Goal: Transaction & Acquisition: Download file/media

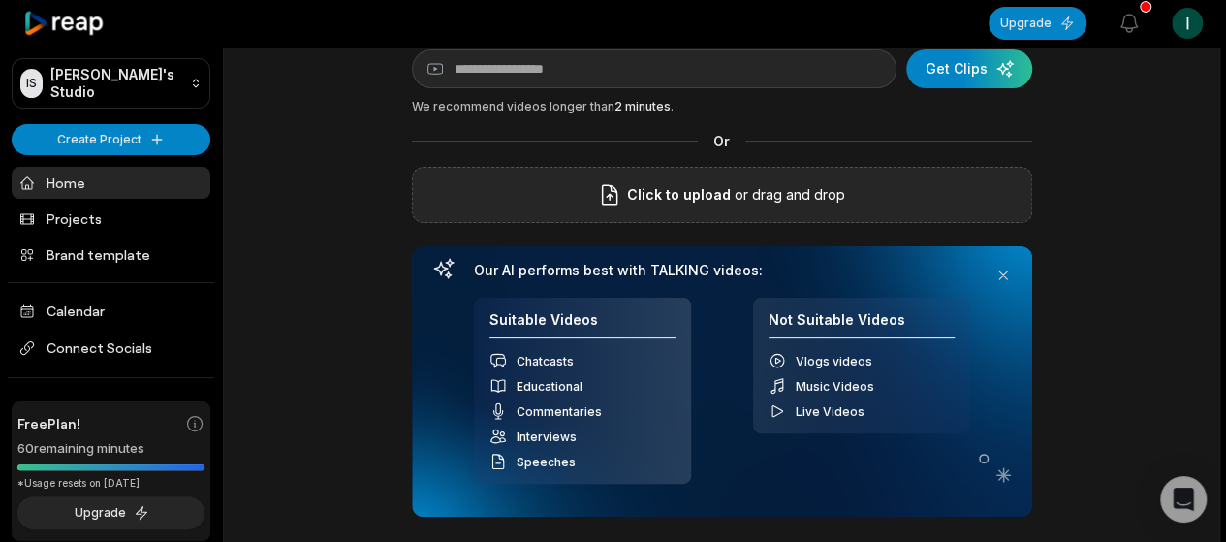
click at [628, 195] on label "Click to upload" at bounding box center [664, 194] width 133 height 23
click at [0, 0] on input "Click to upload" at bounding box center [0, 0] width 0 height 0
click at [616, 209] on div "Click to upload or drag and drop" at bounding box center [722, 195] width 620 height 56
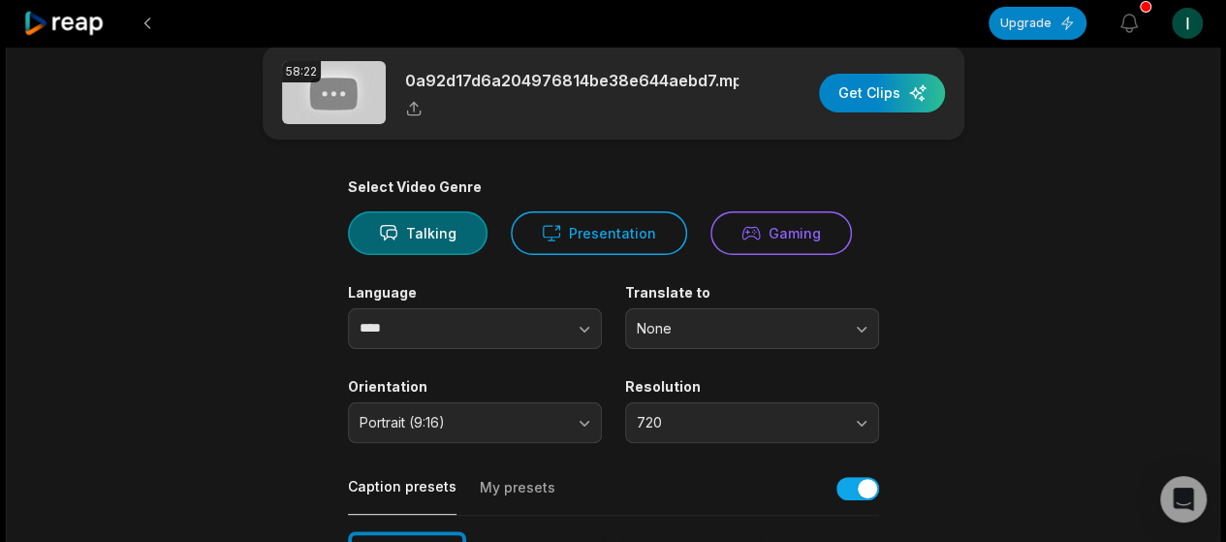
scroll to position [21, 0]
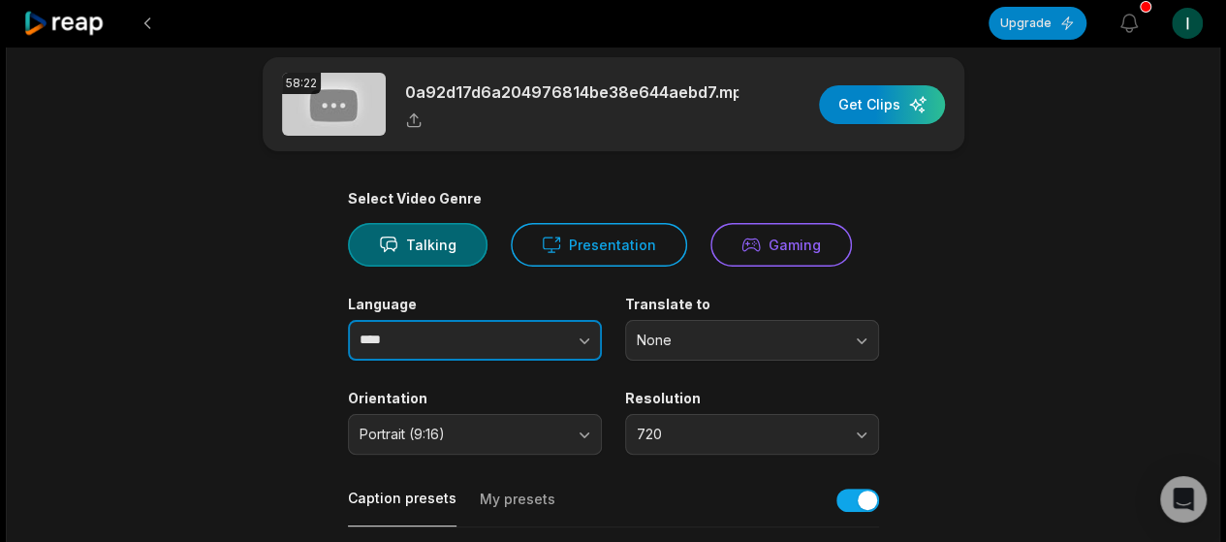
click at [586, 330] on icon "button" at bounding box center [584, 339] width 19 height 19
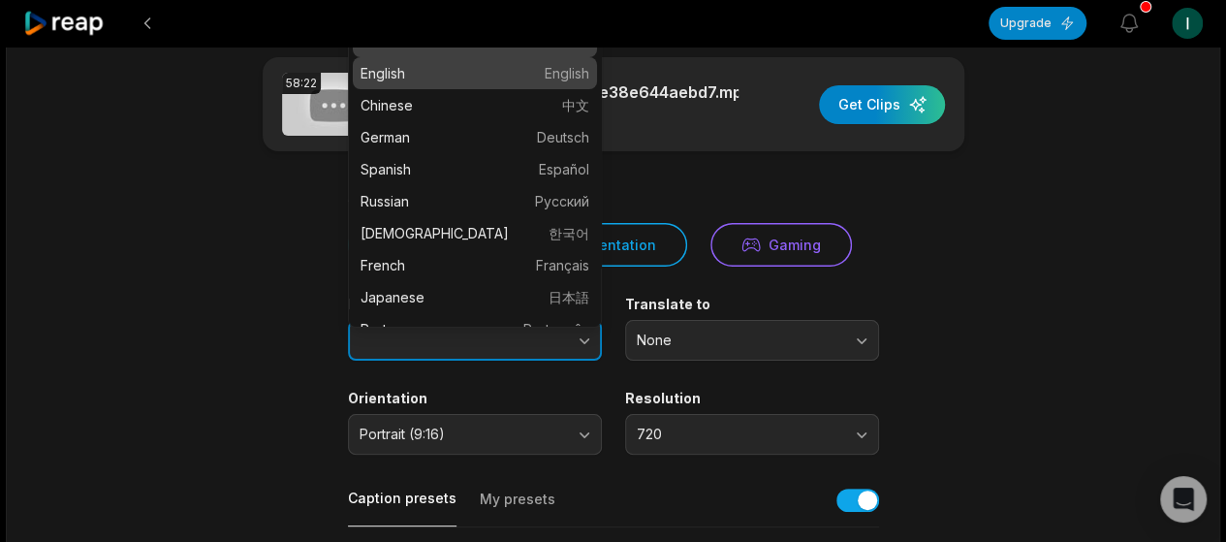
type input "*******"
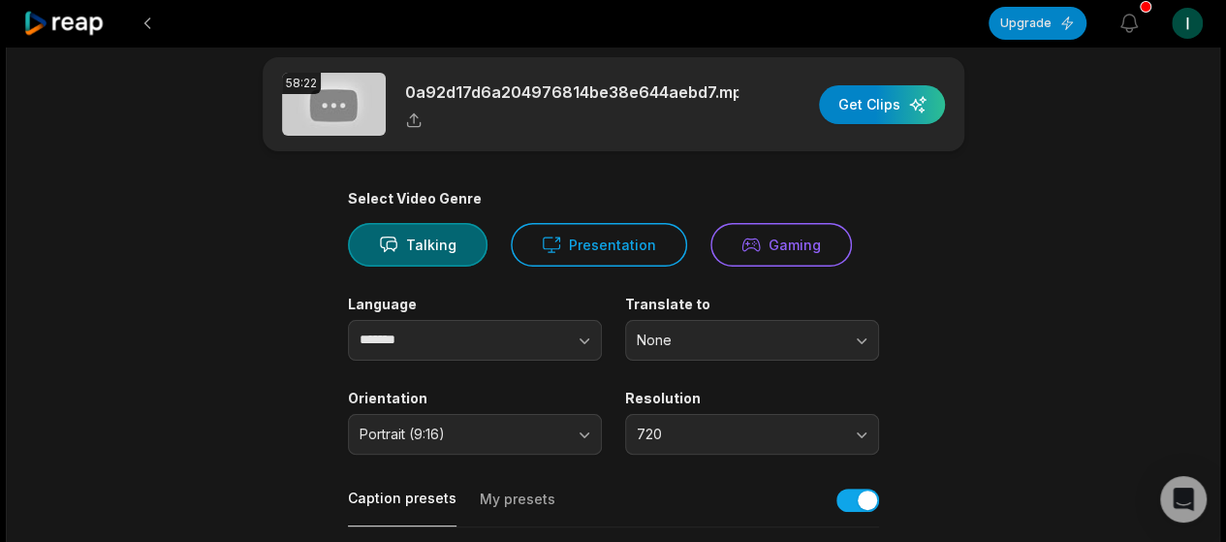
drag, startPoint x: 1221, startPoint y: 138, endPoint x: 1229, endPoint y: 144, distance: 10.3
click at [1225, 144] on html "Upgrade View notifications Open user menu 58:22 0a92d17d6a204976814be38e644aebd…" at bounding box center [613, 250] width 1226 height 542
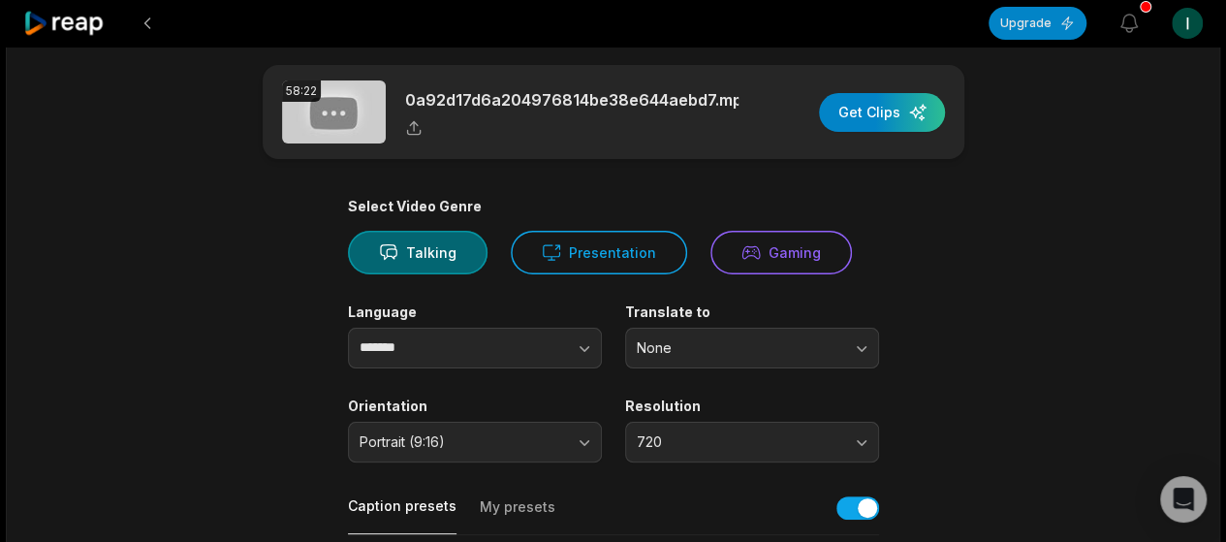
scroll to position [12, 0]
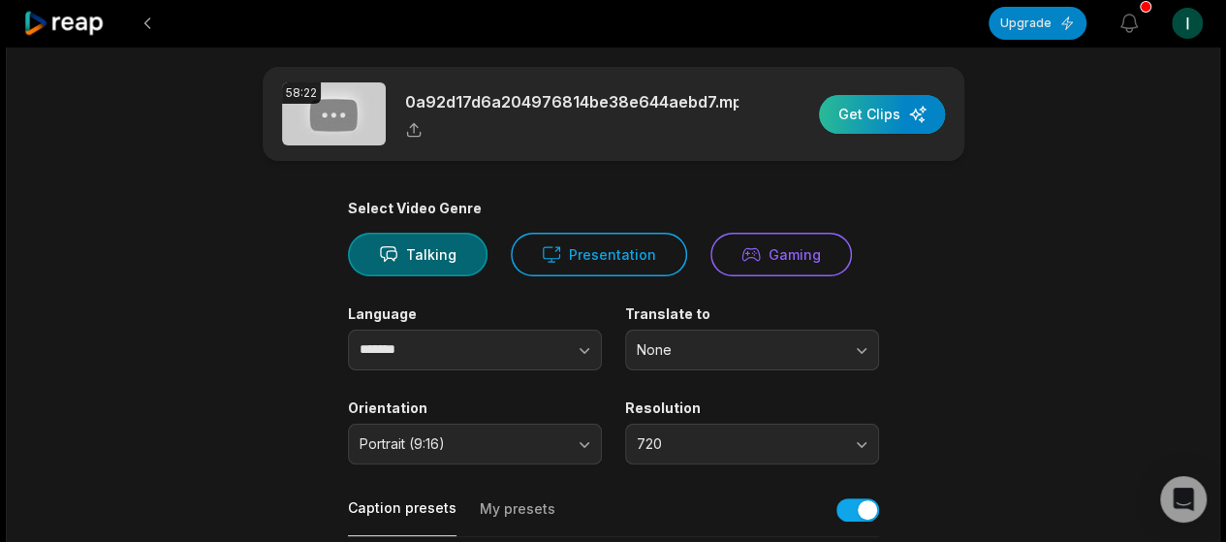
click at [860, 95] on div "button" at bounding box center [882, 114] width 126 height 39
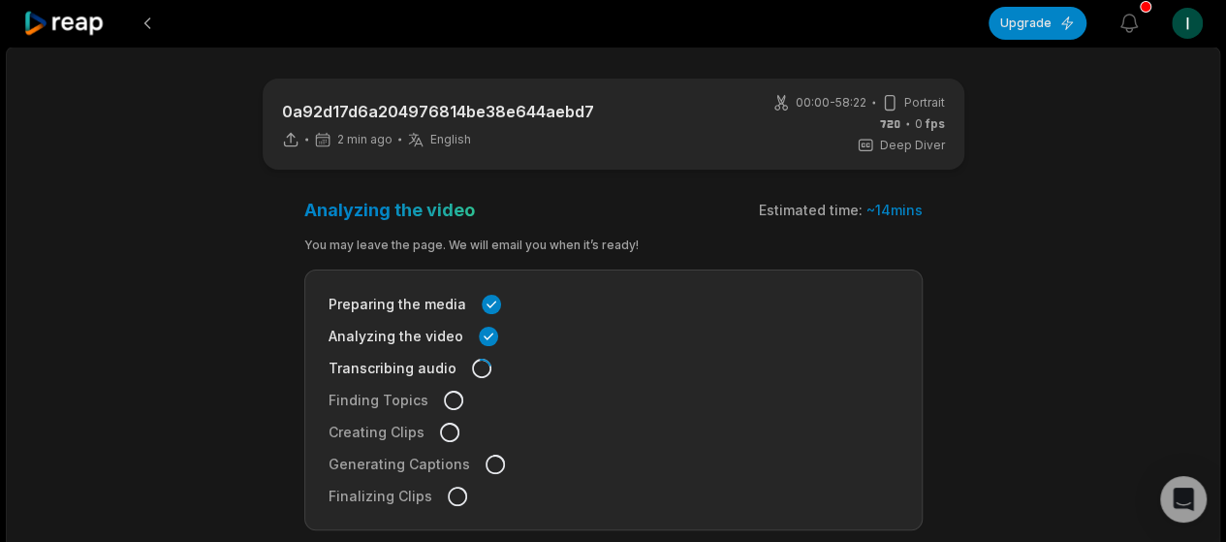
click at [1099, 364] on div "0a92d17d6a204976814be38e644aebd7 2 min ago English en 00:00 - 58:22 Portrait 0 …" at bounding box center [613, 359] width 1214 height 624
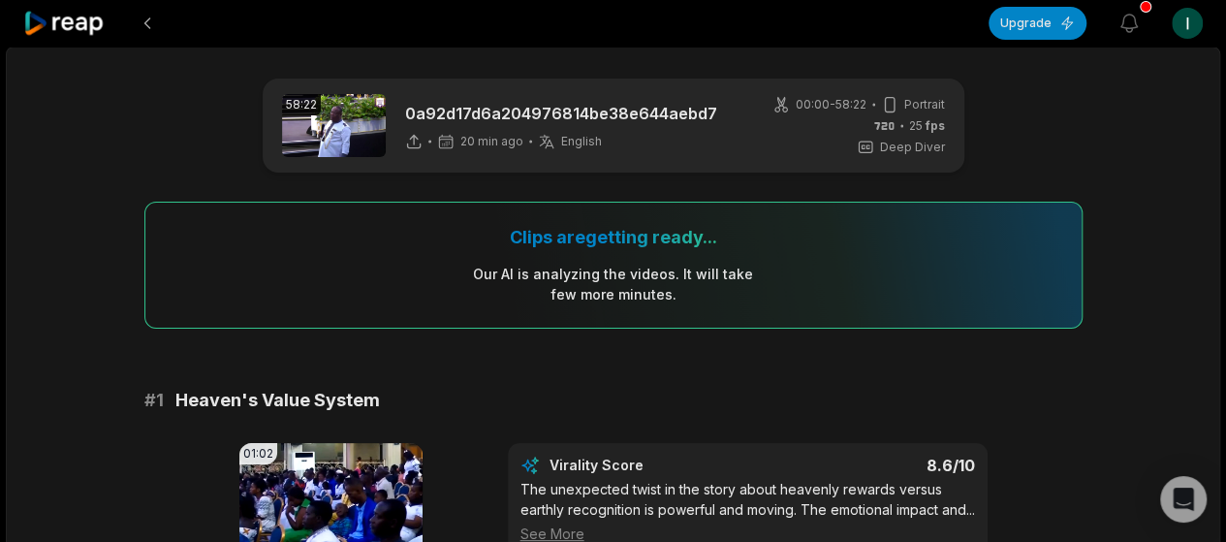
click at [908, 108] on span "Portrait" at bounding box center [924, 104] width 41 height 17
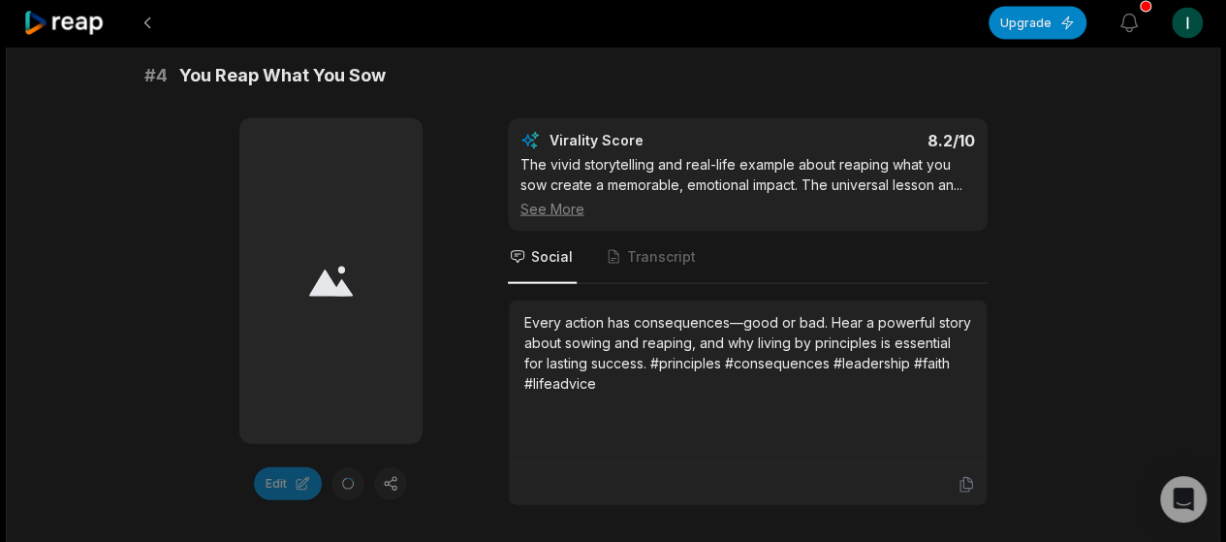
scroll to position [1517, 0]
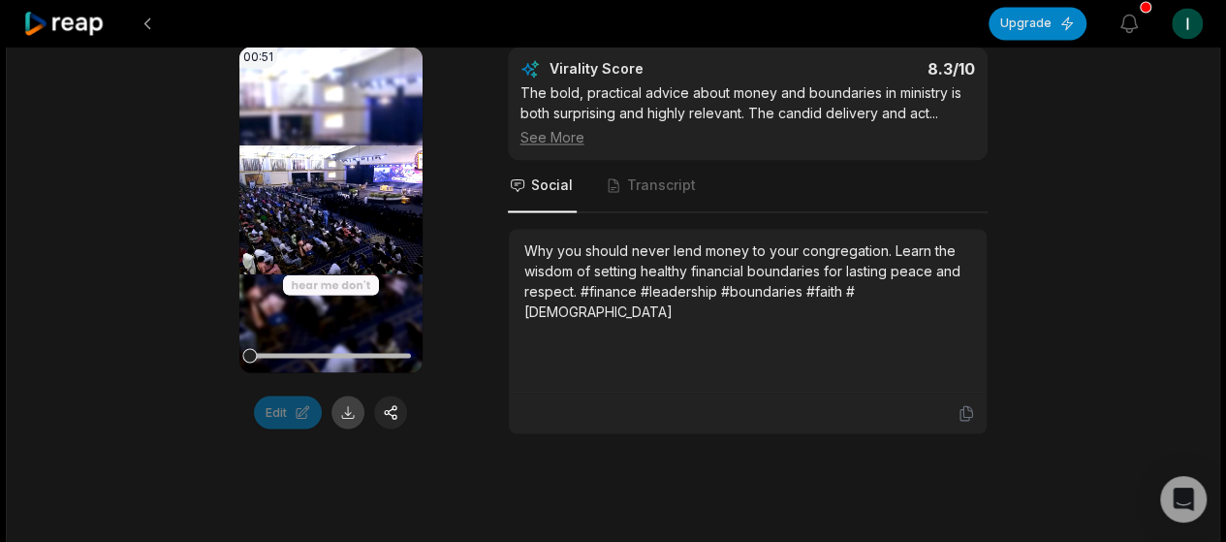
click at [349, 428] on button at bounding box center [347, 411] width 33 height 33
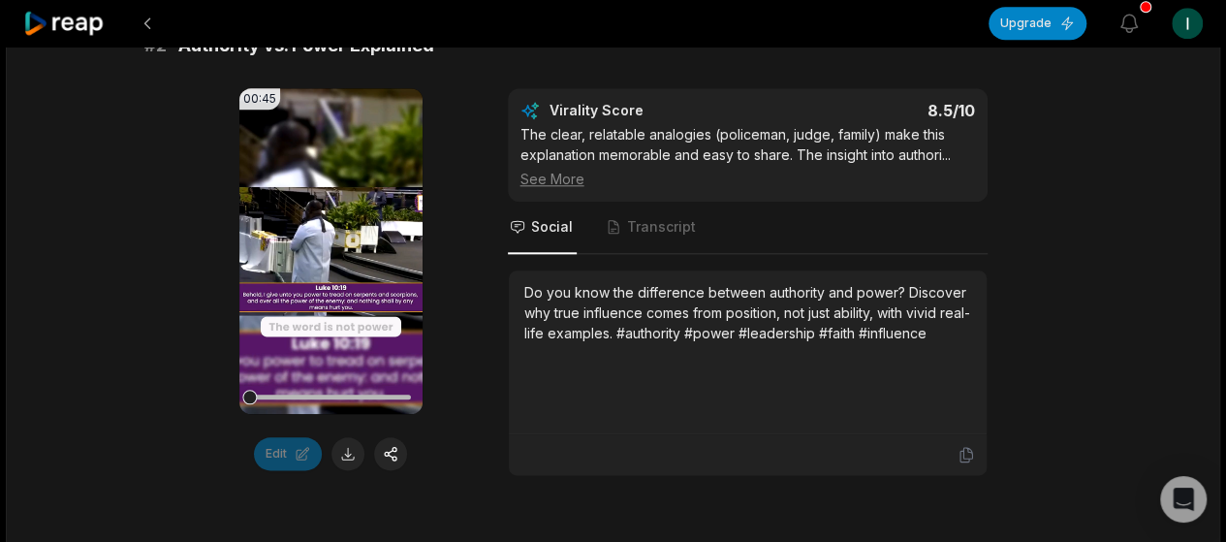
scroll to position [923, 0]
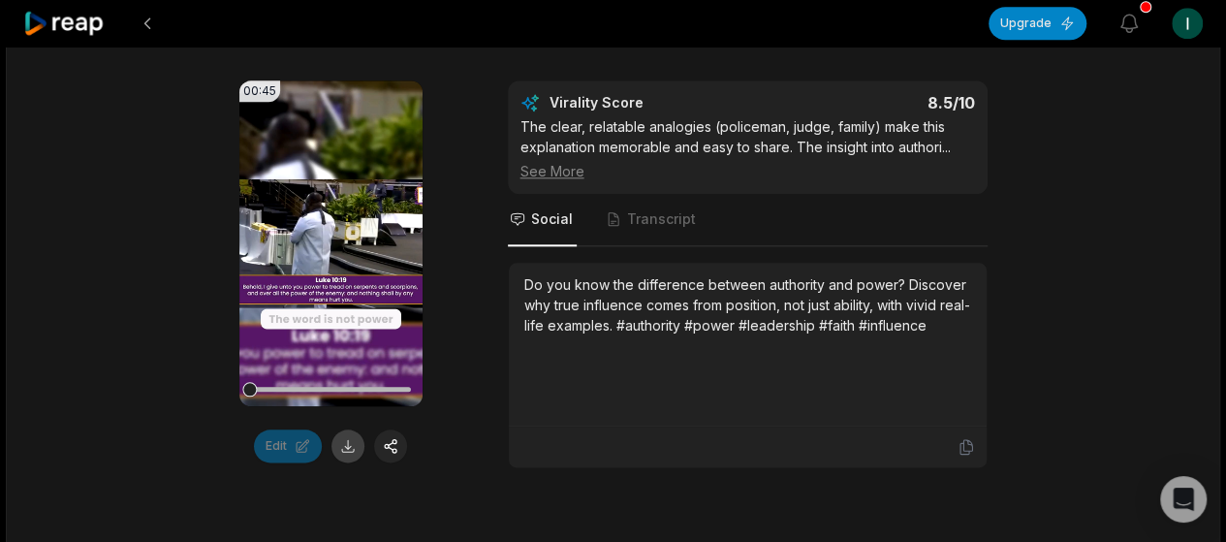
click at [347, 462] on button at bounding box center [347, 445] width 33 height 33
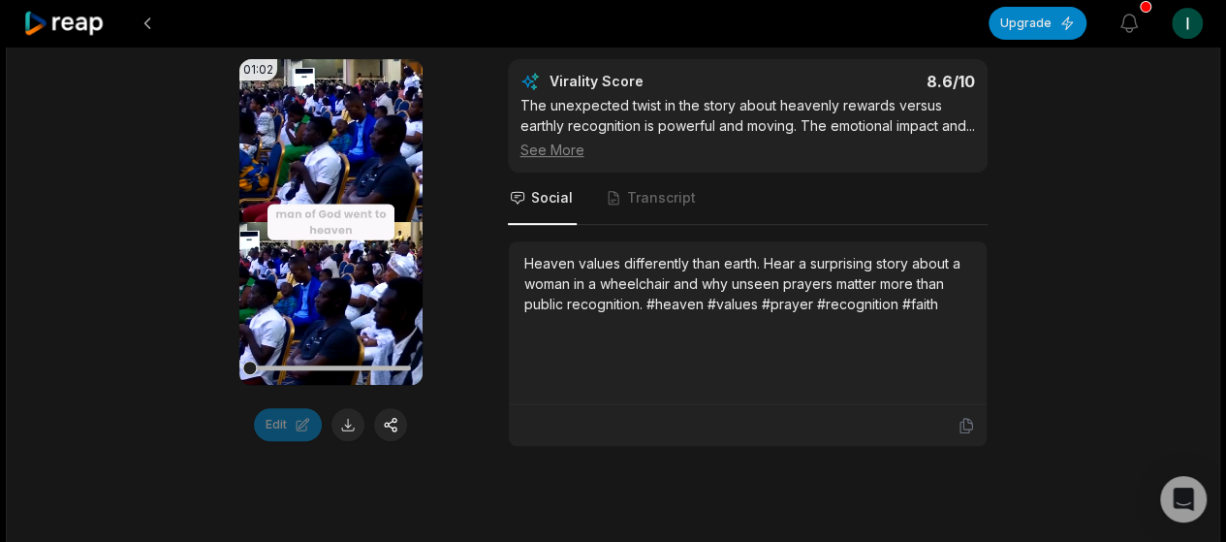
scroll to position [353, 0]
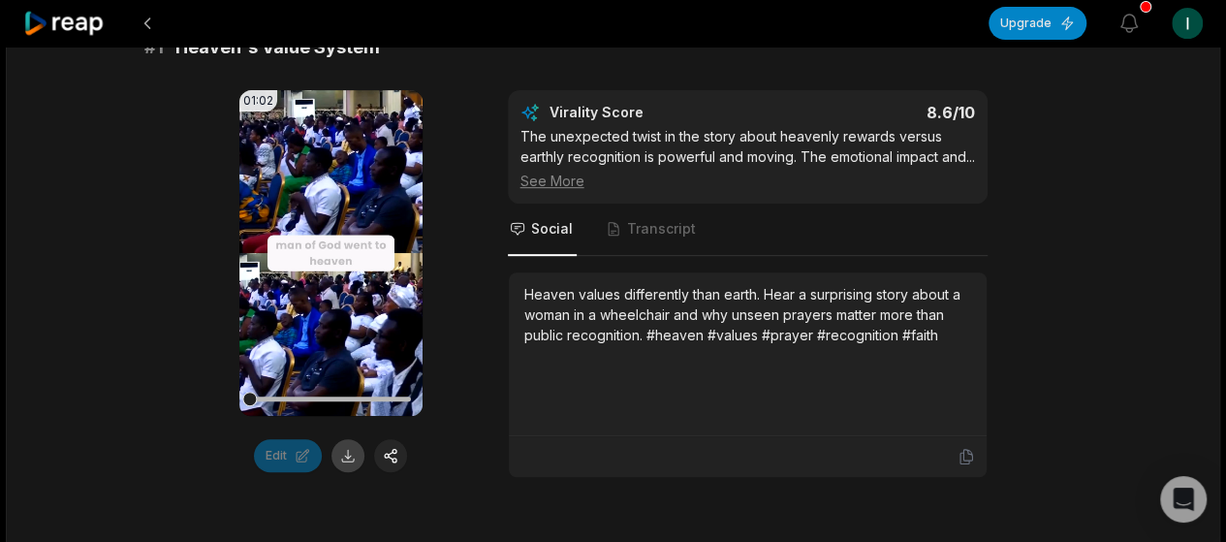
click at [349, 449] on button at bounding box center [347, 455] width 33 height 33
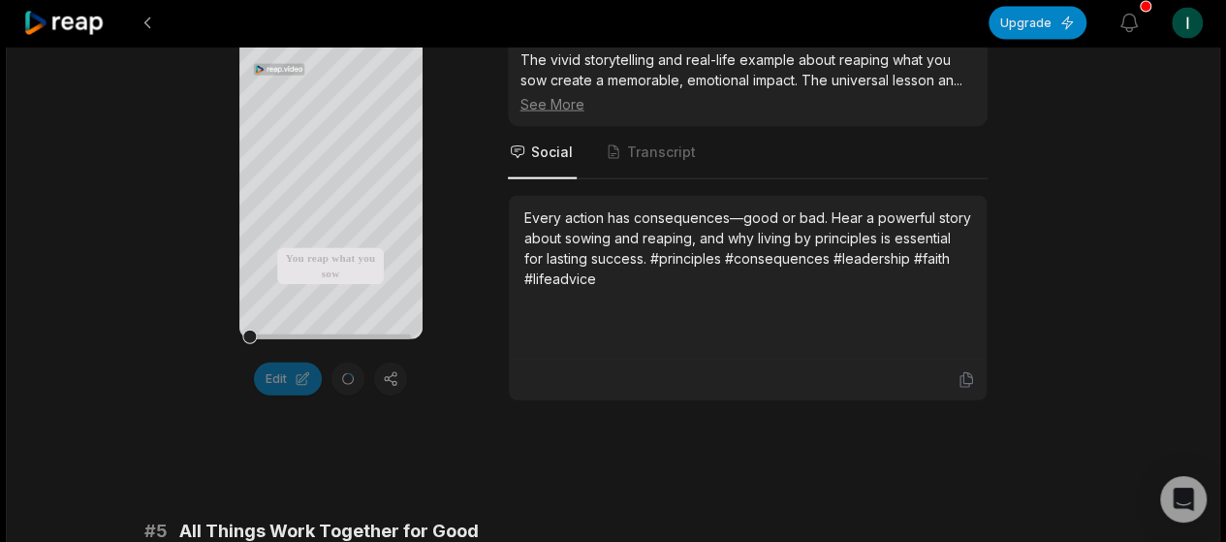
scroll to position [2087, 0]
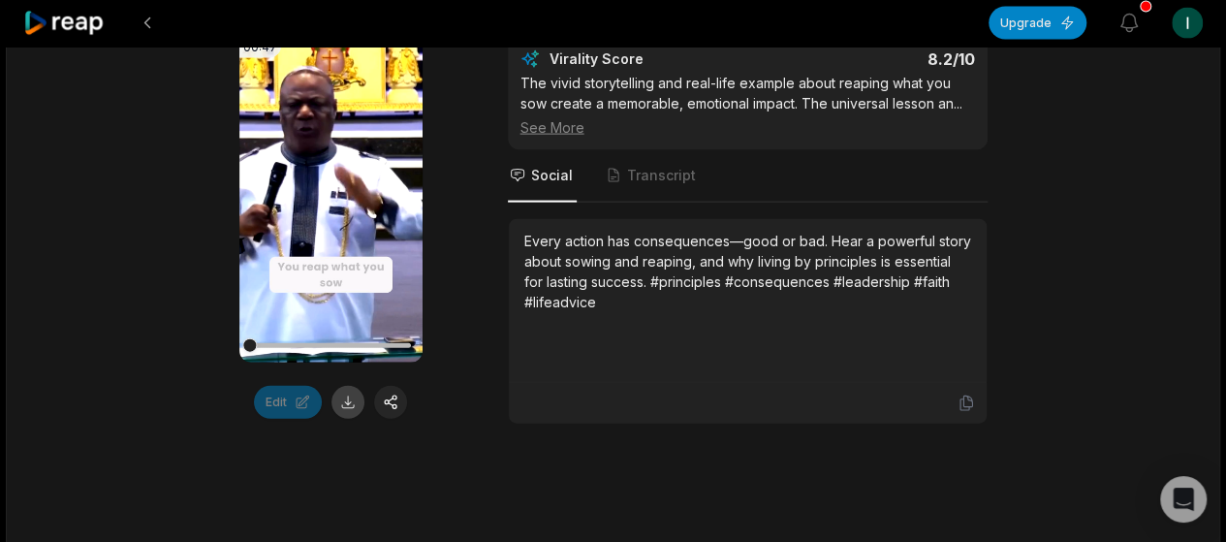
click at [348, 418] on button at bounding box center [347, 402] width 33 height 33
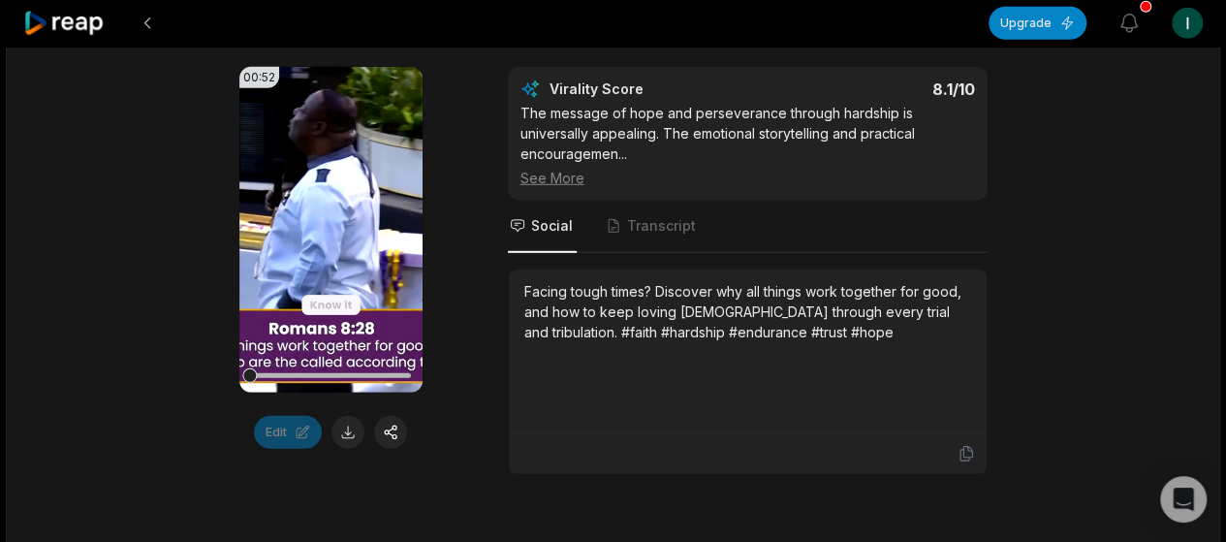
scroll to position [2658, 0]
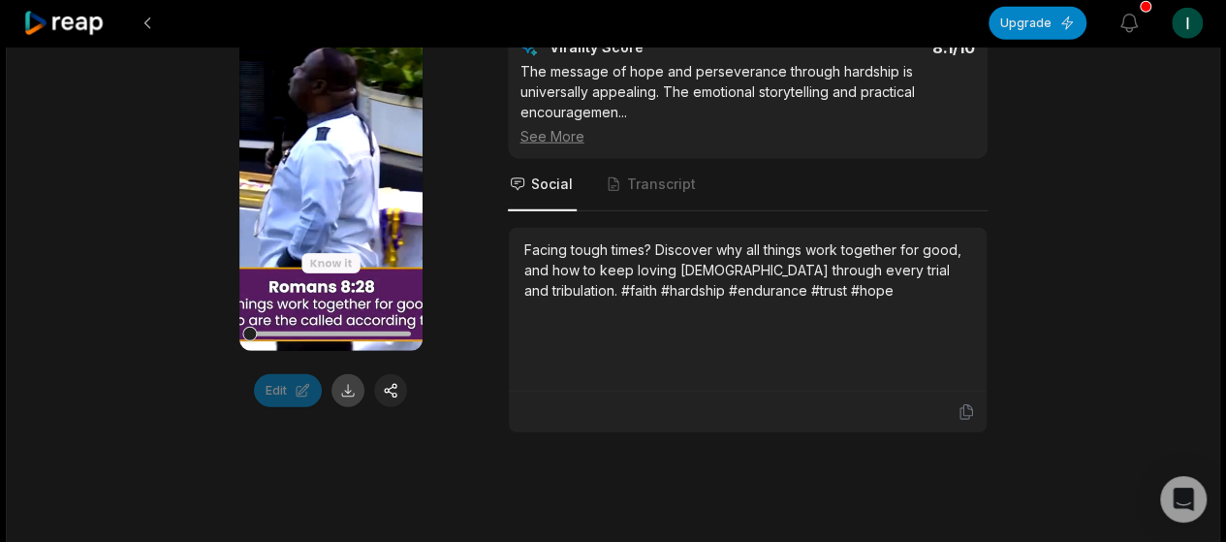
click at [345, 407] on button at bounding box center [347, 390] width 33 height 33
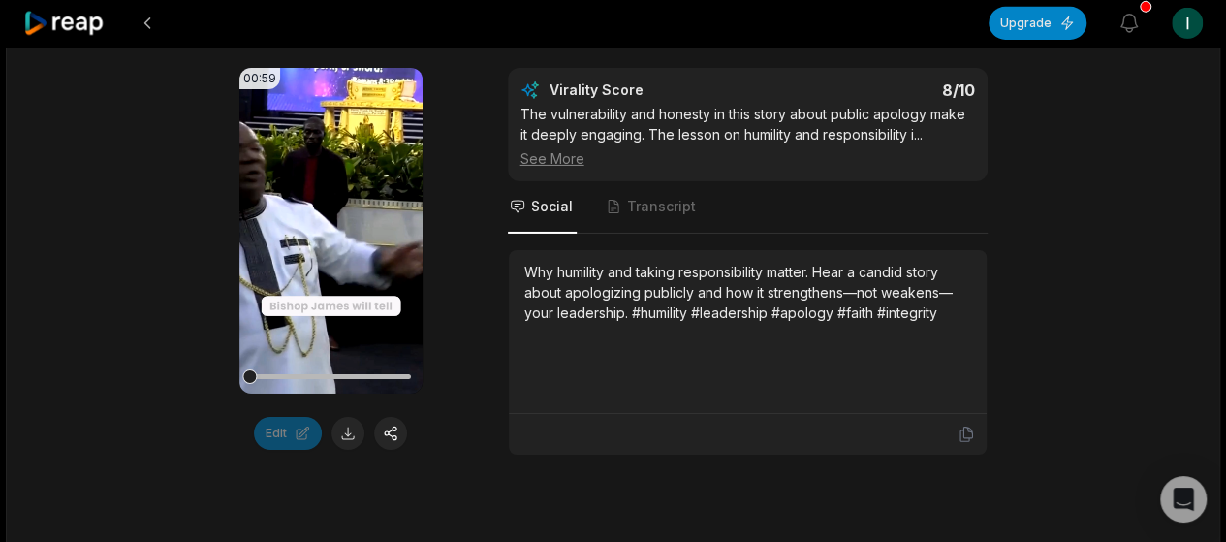
scroll to position [3205, 0]
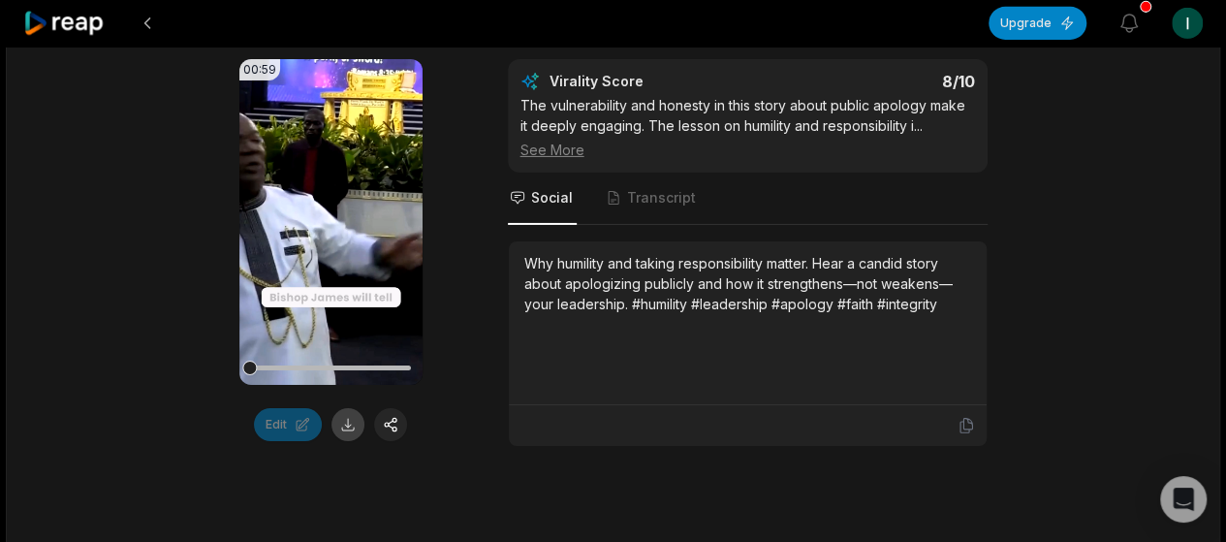
click at [361, 437] on button at bounding box center [347, 424] width 33 height 33
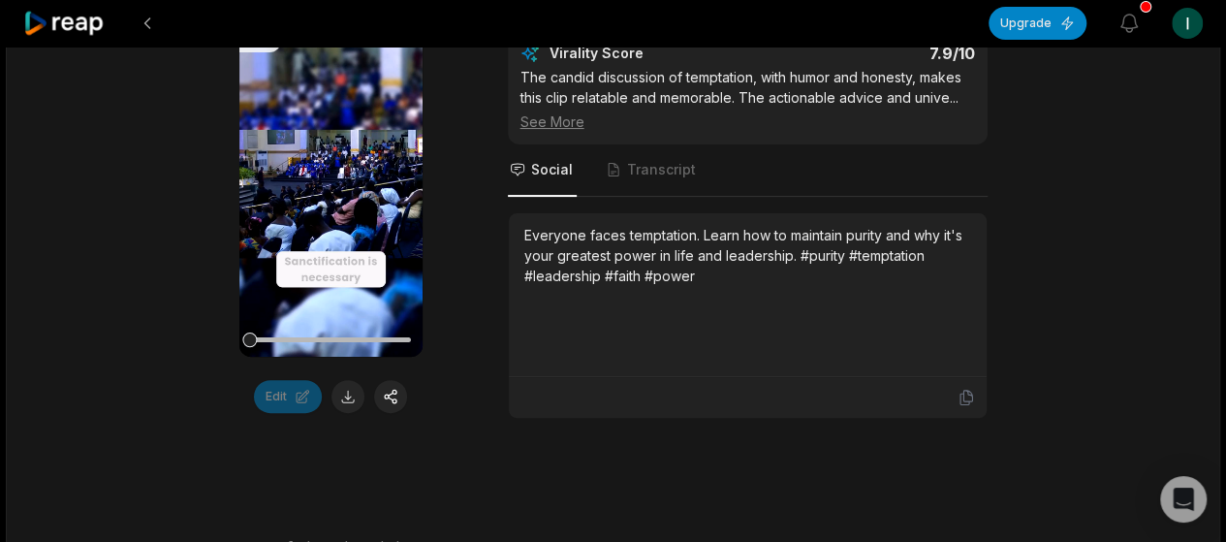
scroll to position [3818, 0]
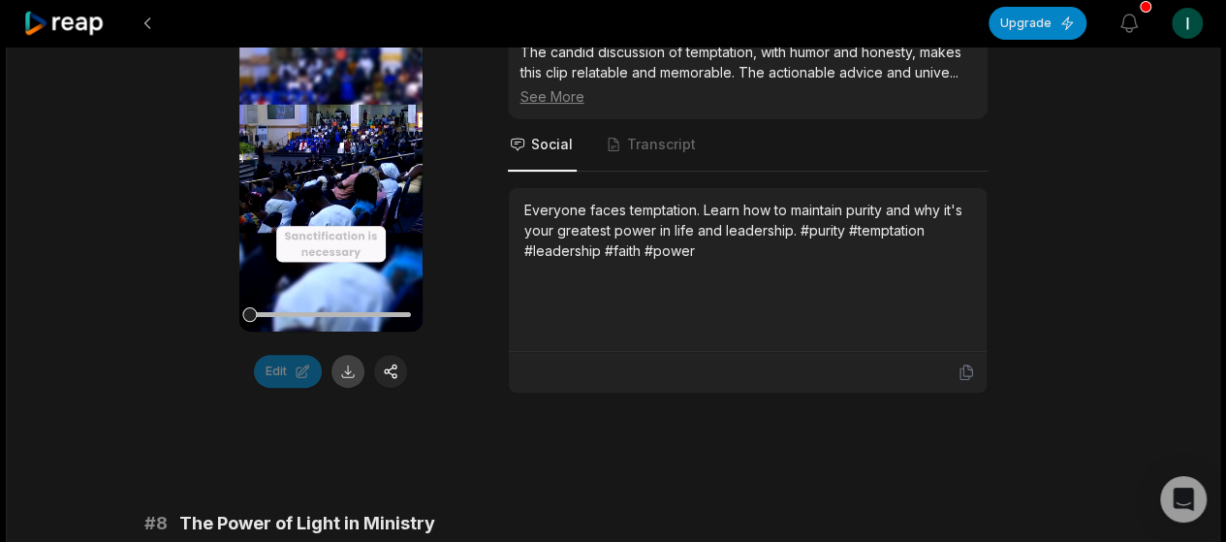
click at [357, 383] on button at bounding box center [347, 371] width 33 height 33
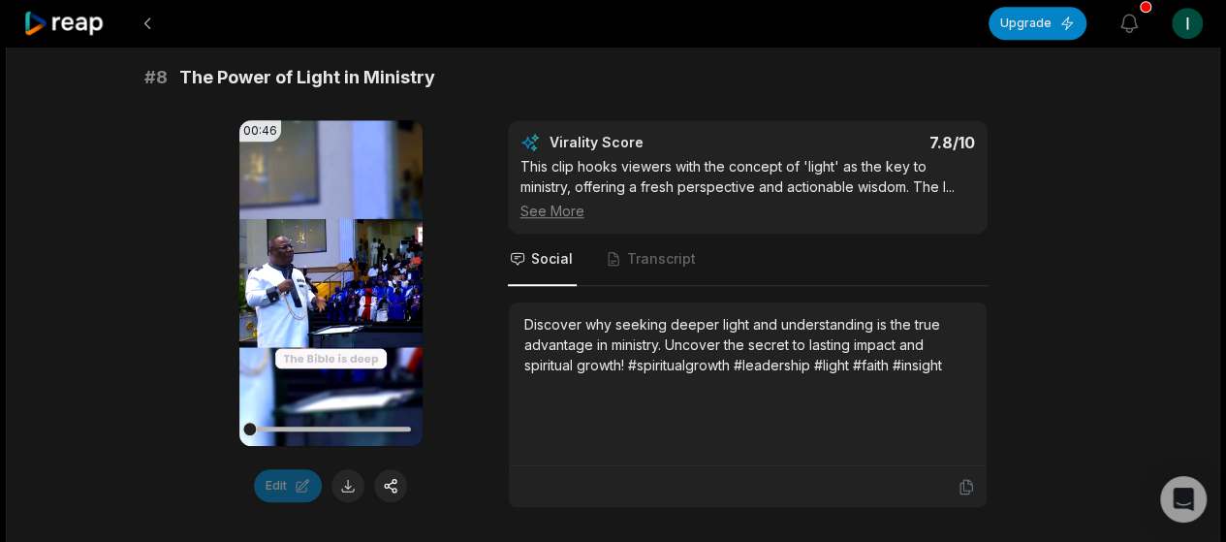
scroll to position [4281, 0]
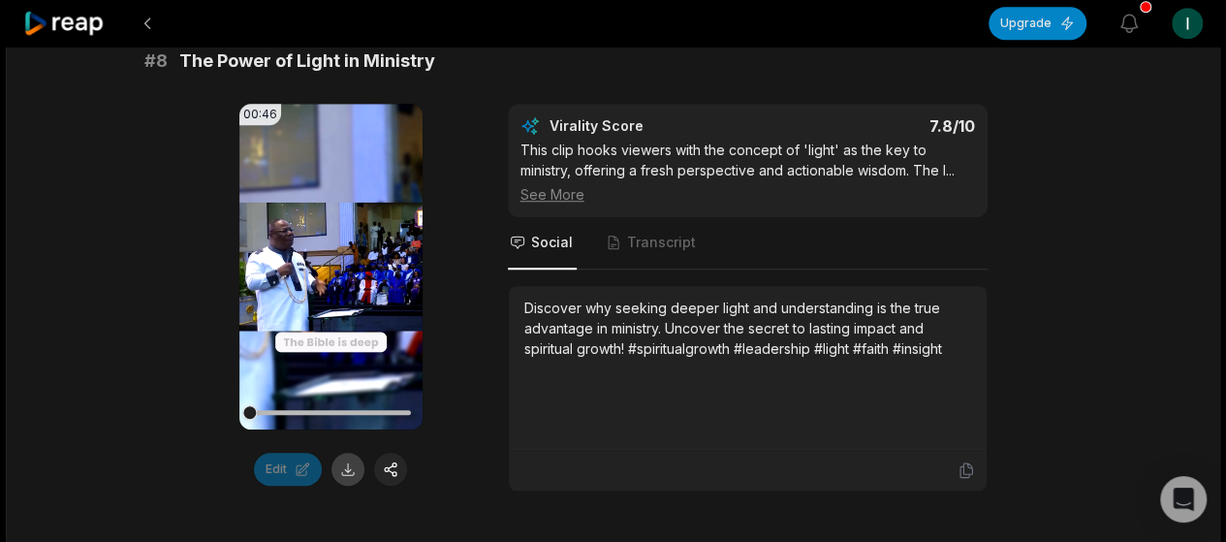
click at [351, 472] on button at bounding box center [347, 469] width 33 height 33
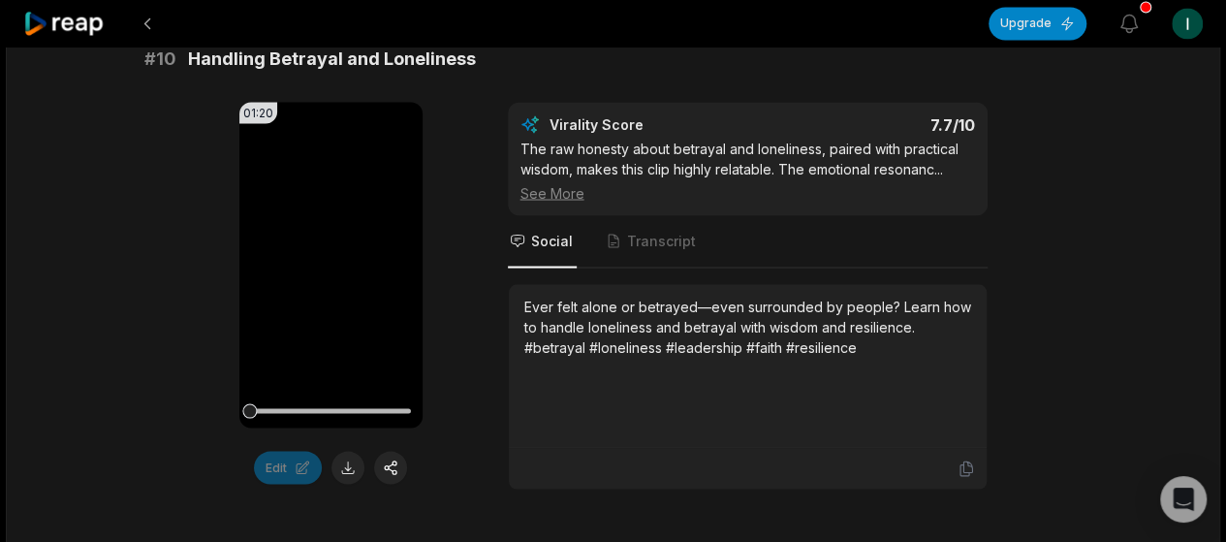
scroll to position [5420, 0]
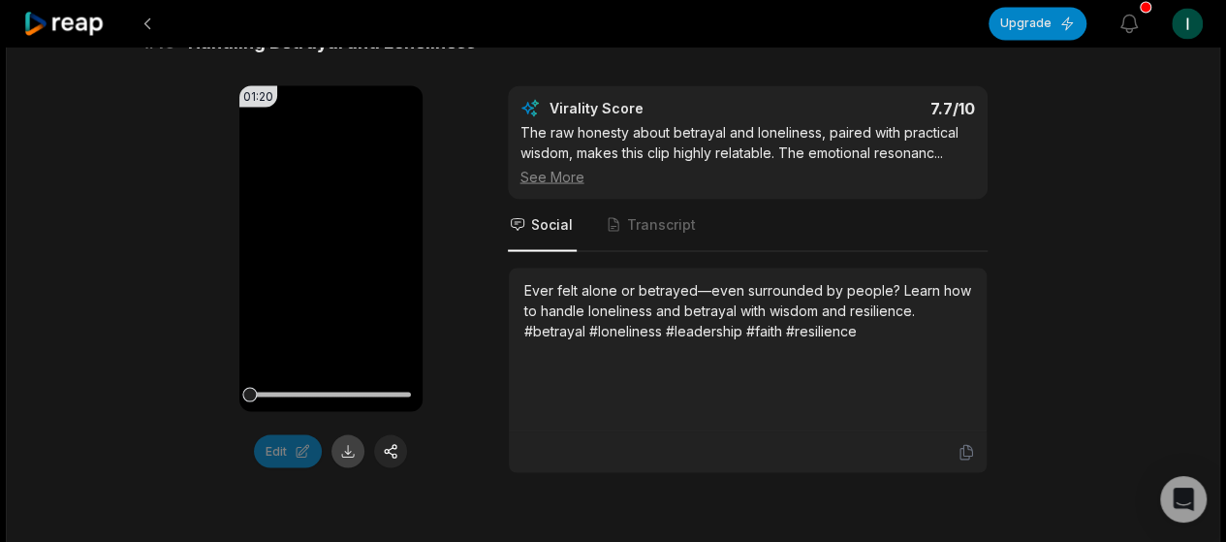
click at [352, 457] on button at bounding box center [347, 450] width 33 height 33
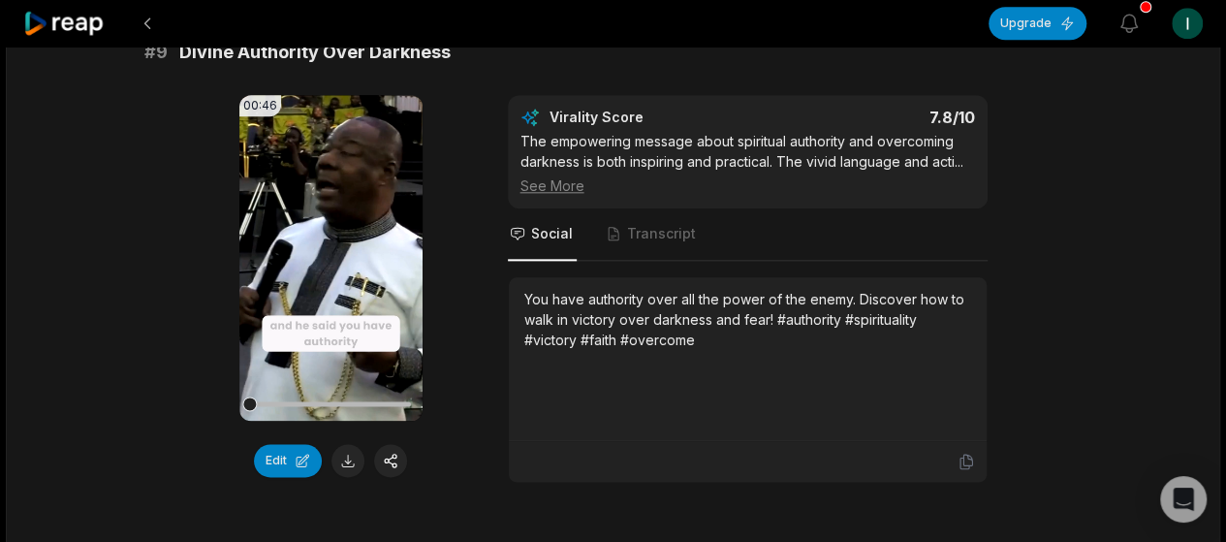
scroll to position [5391, 0]
